Goal: Task Accomplishment & Management: Complete application form

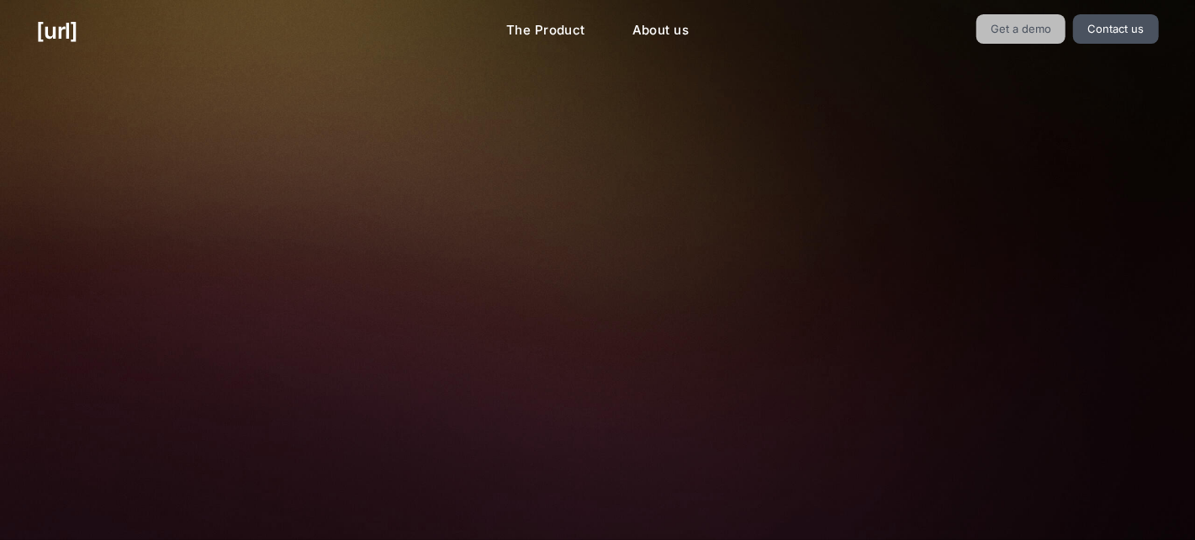
click at [1043, 20] on link "Get a demo" at bounding box center [1021, 28] width 90 height 29
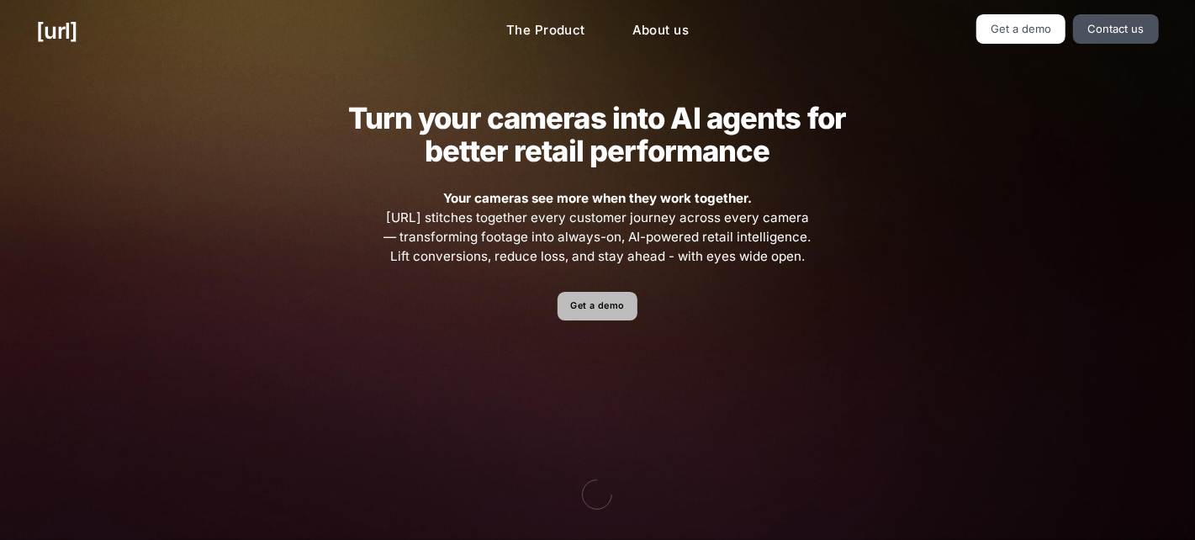
click at [617, 304] on link "Get a demo" at bounding box center [597, 306] width 80 height 29
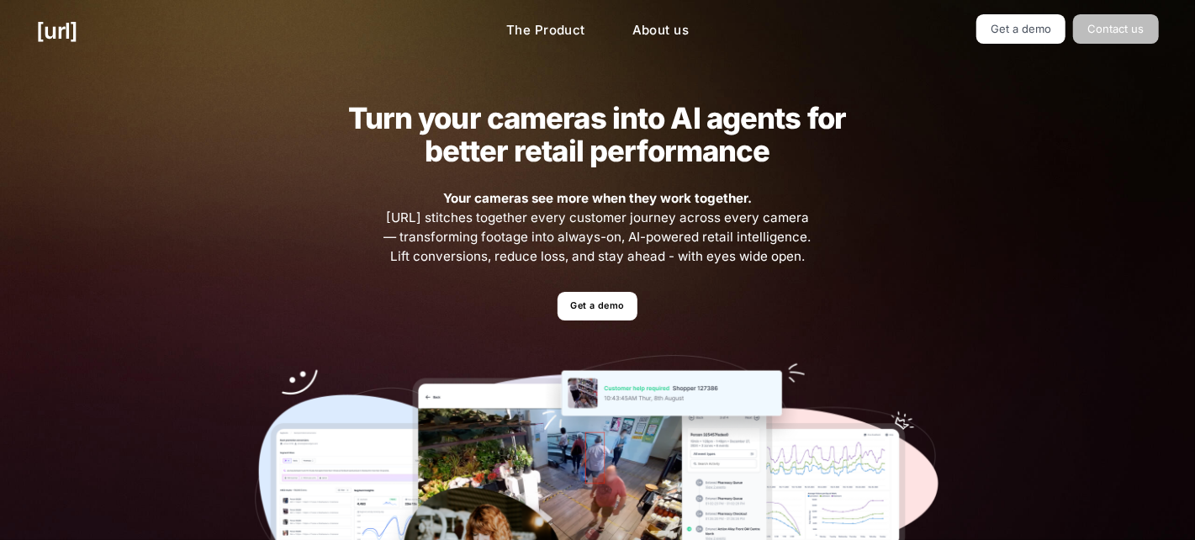
click at [1095, 32] on link "Contact us" at bounding box center [1116, 28] width 86 height 29
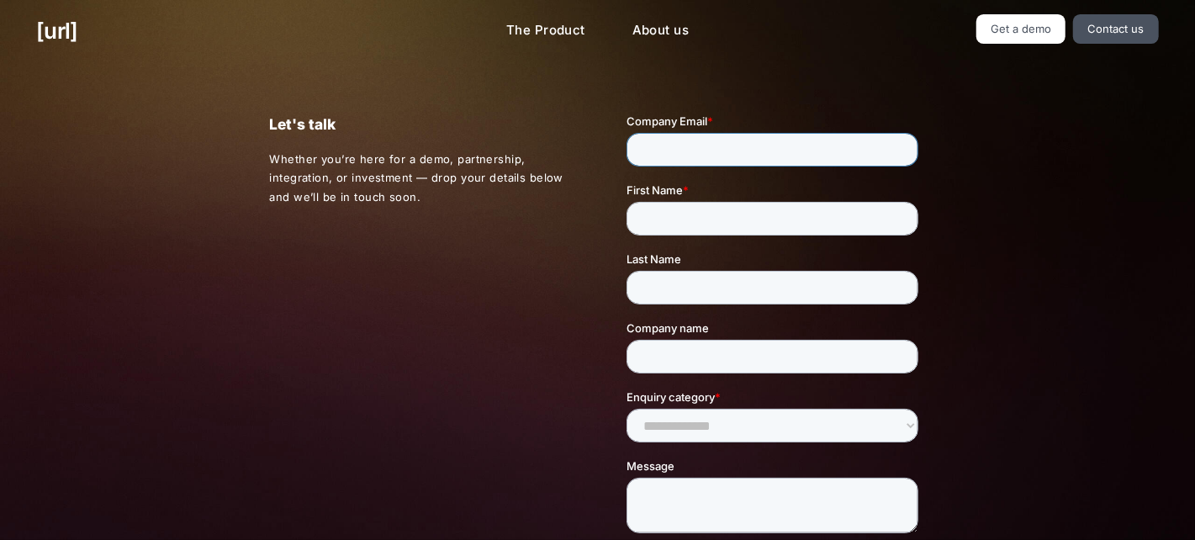
click at [781, 144] on input "Company Email *" at bounding box center [772, 150] width 292 height 34
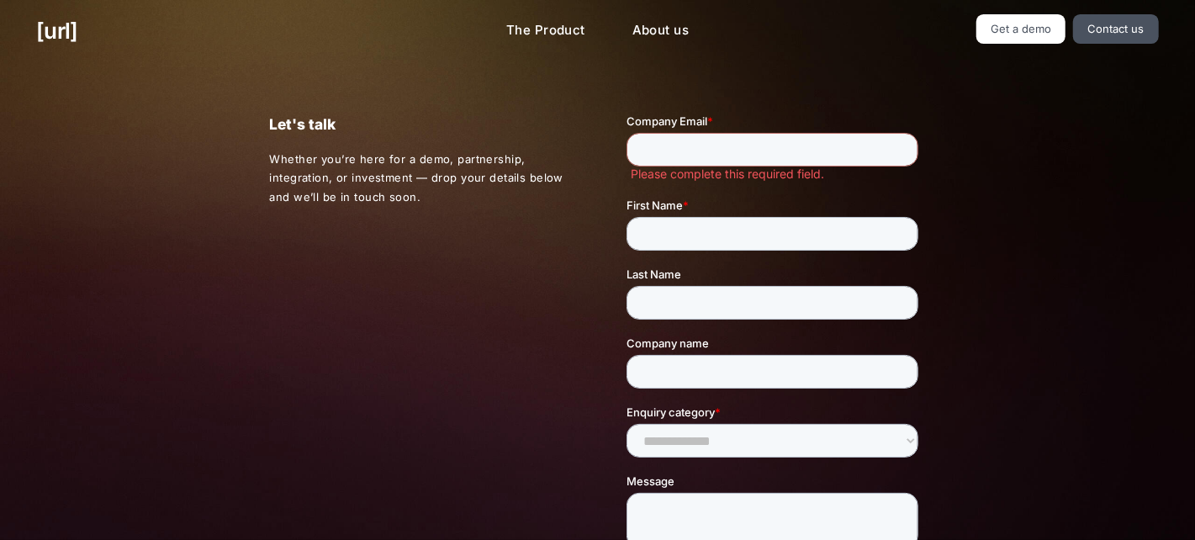
click at [1017, 3] on div "black.ai The Product About us Get a demo Contact us" at bounding box center [597, 31] width 1195 height 62
click at [550, 33] on link "The Product" at bounding box center [546, 30] width 106 height 33
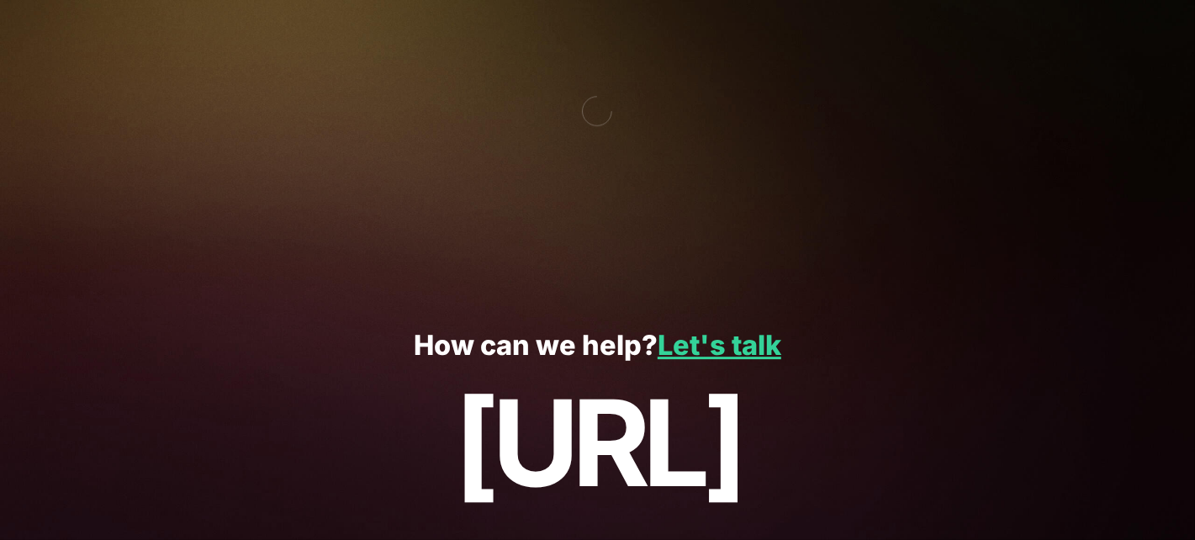
scroll to position [3034, 0]
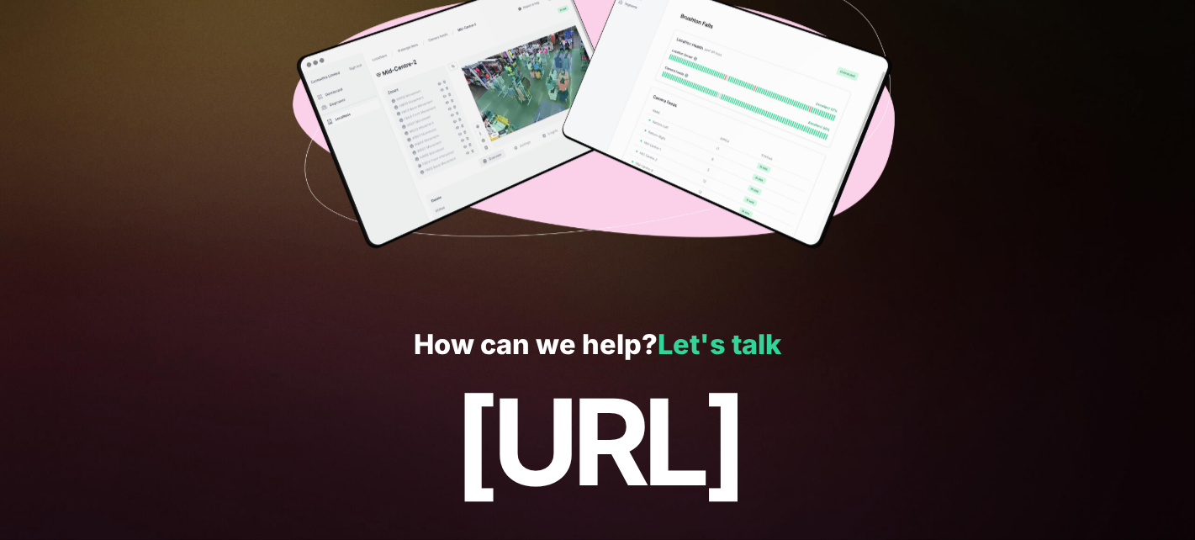
click at [727, 350] on link "Let's talk" at bounding box center [720, 344] width 124 height 33
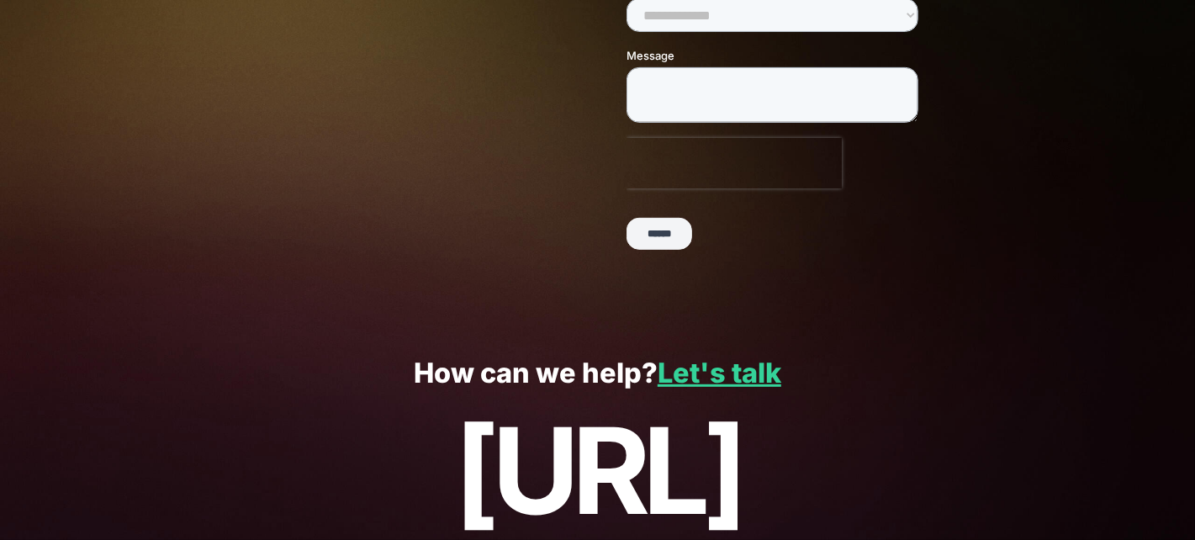
scroll to position [490, 0]
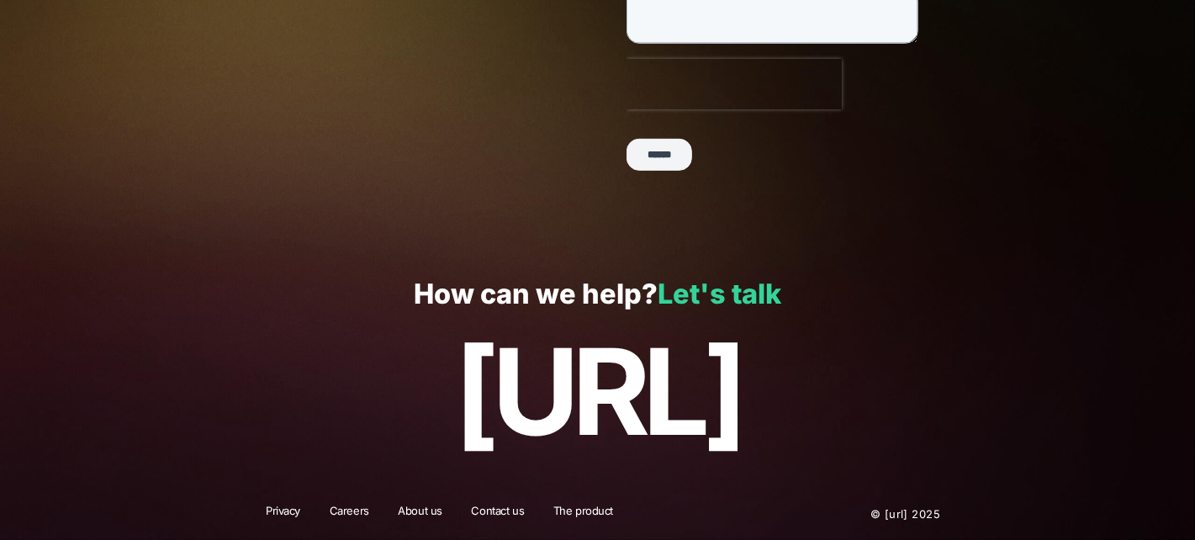
click at [740, 298] on link "Let's talk" at bounding box center [720, 293] width 124 height 33
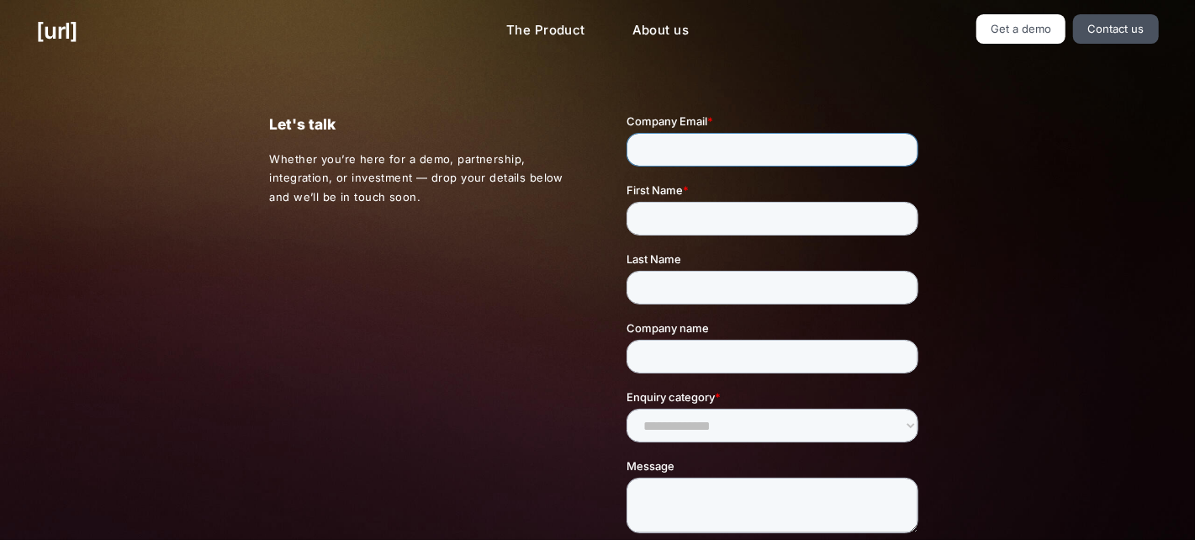
click at [845, 146] on input "Company Email *" at bounding box center [772, 150] width 292 height 34
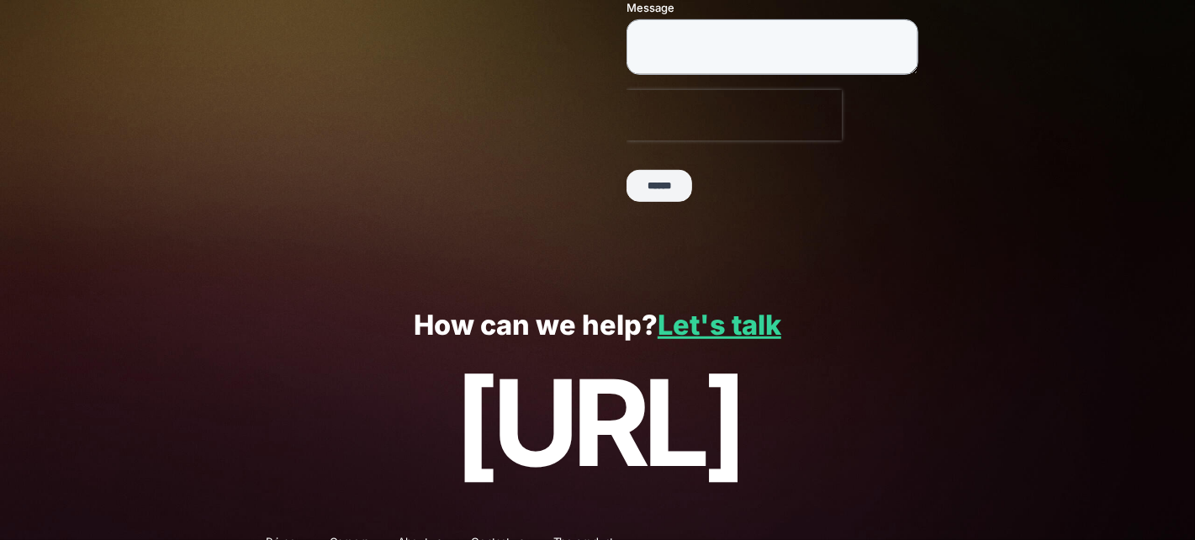
scroll to position [490, 0]
